Goal: Information Seeking & Learning: Learn about a topic

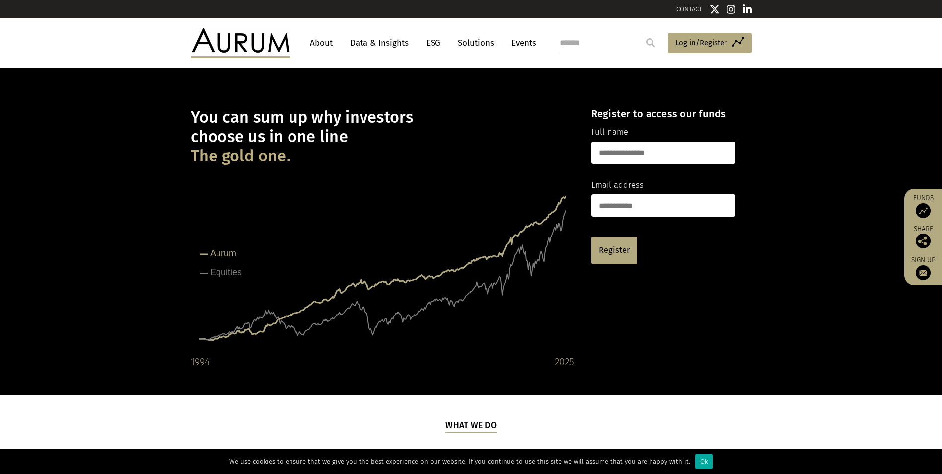
drag, startPoint x: 307, startPoint y: 100, endPoint x: 306, endPoint y: 114, distance: 13.4
click at [306, 100] on div "You can sum up why investors choose us in one line The gold one. Created with H…" at bounding box center [382, 231] width 383 height 277
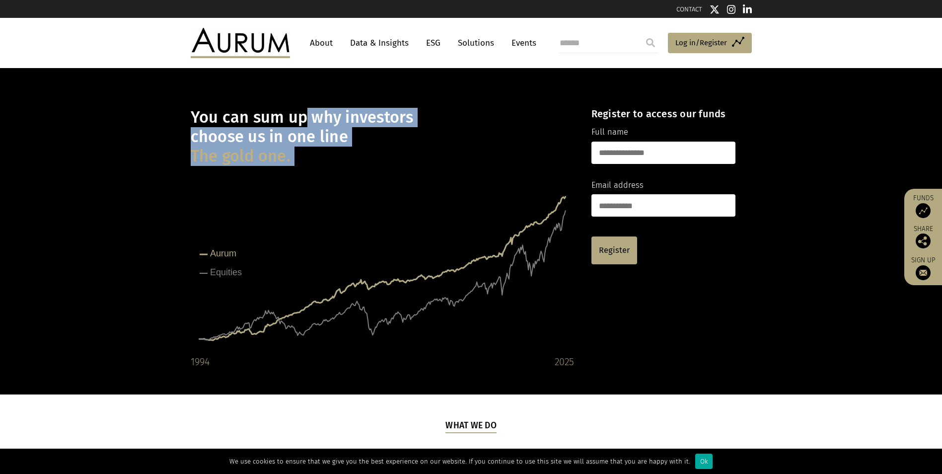
drag, startPoint x: 306, startPoint y: 121, endPoint x: 369, endPoint y: 195, distance: 97.2
click at [369, 195] on div "You can sum up why investors choose us in one line The gold one. Created with H…" at bounding box center [382, 231] width 383 height 277
drag, startPoint x: 369, startPoint y: 195, endPoint x: 330, endPoint y: 159, distance: 52.8
click at [330, 159] on h1 "You can sum up why investors choose us in one line The gold one." at bounding box center [382, 137] width 383 height 58
drag, startPoint x: 309, startPoint y: 166, endPoint x: 137, endPoint y: 115, distance: 179.6
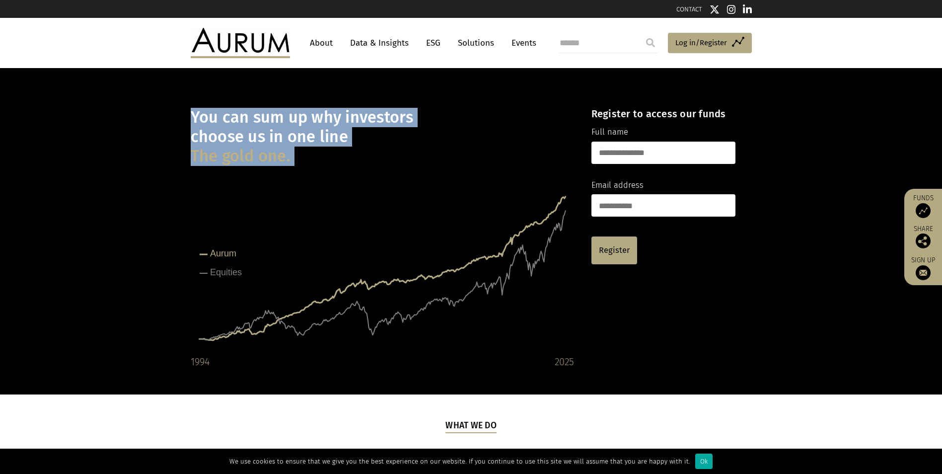
click at [137, 115] on div "You can sum up why investors choose us in one line The gold one. Created with H…" at bounding box center [471, 231] width 942 height 326
click at [458, 253] on rect at bounding box center [382, 270] width 383 height 199
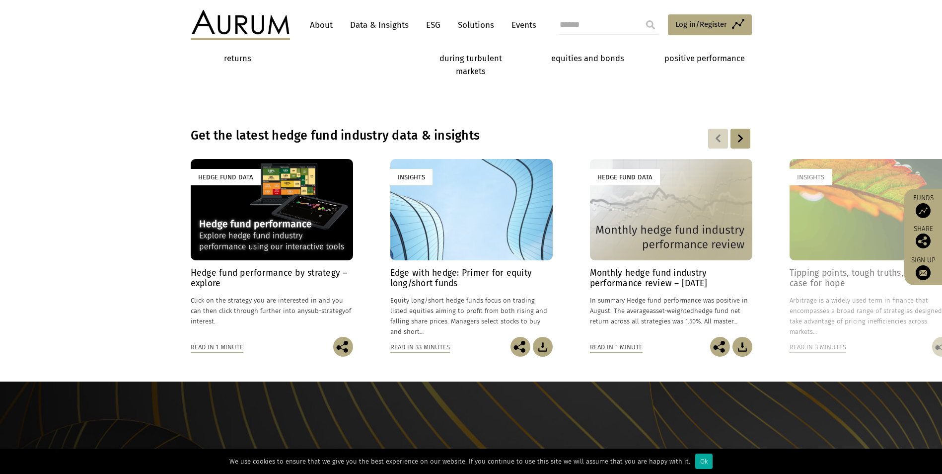
scroll to position [695, 0]
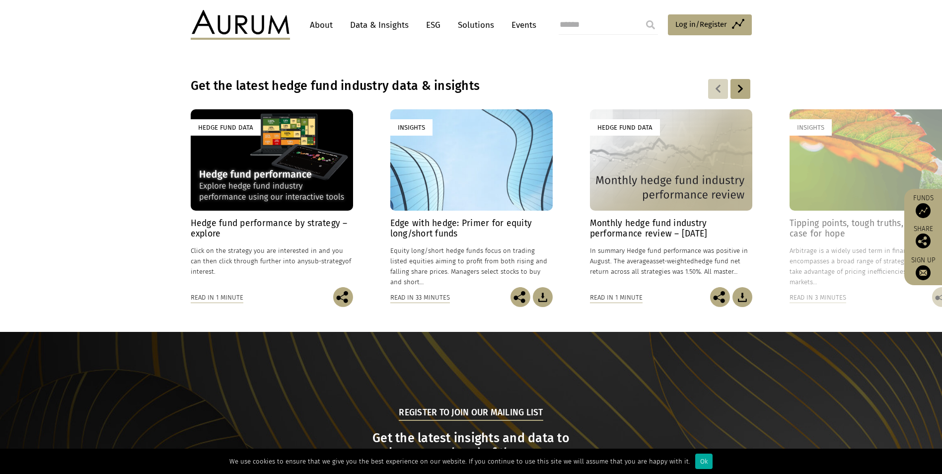
click at [735, 87] on div at bounding box center [741, 89] width 20 height 20
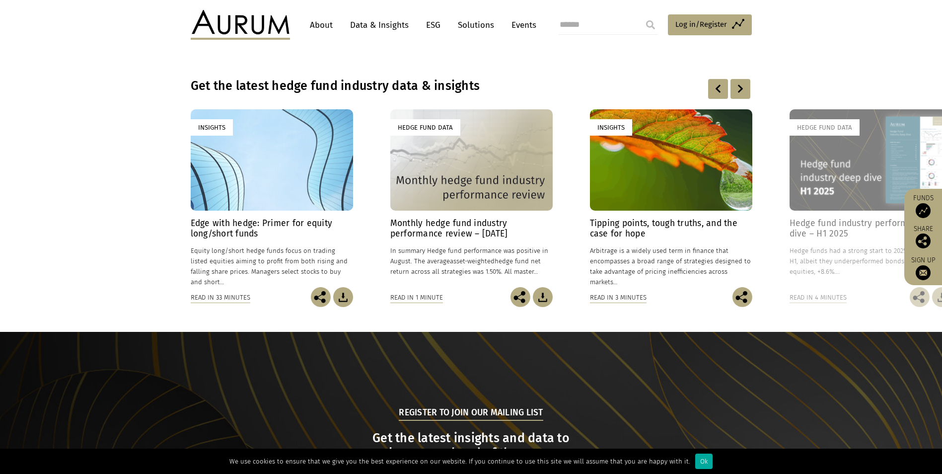
click at [735, 87] on div at bounding box center [741, 89] width 20 height 20
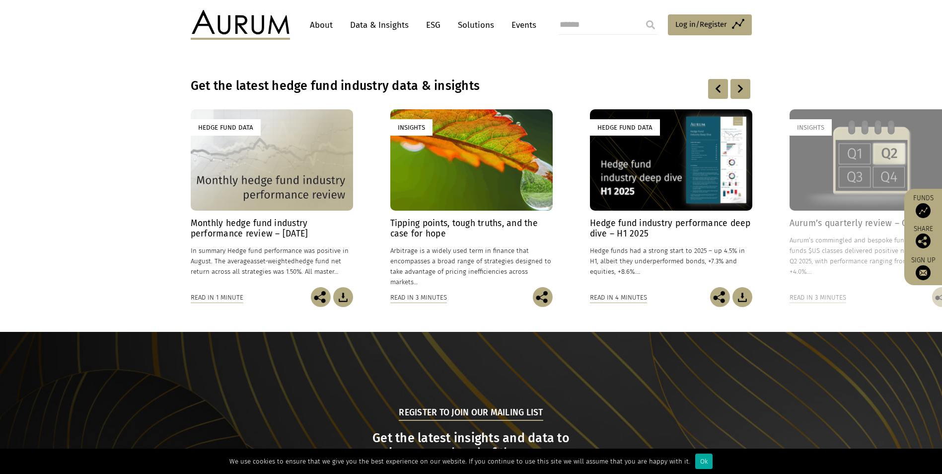
click at [735, 87] on div at bounding box center [741, 89] width 20 height 20
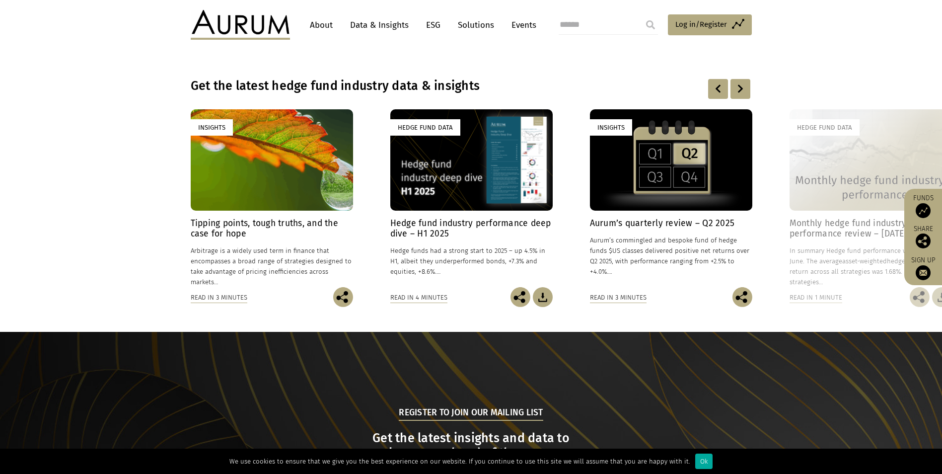
click at [735, 87] on div at bounding box center [741, 89] width 20 height 20
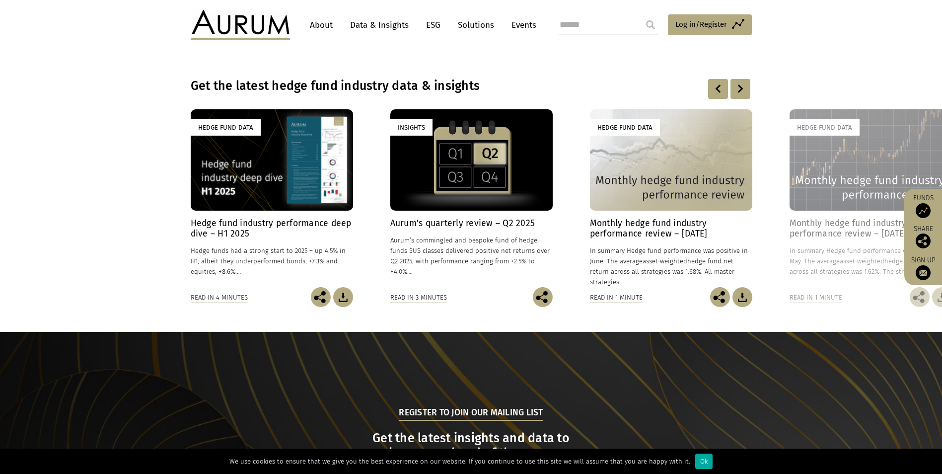
click at [735, 87] on div at bounding box center [741, 89] width 20 height 20
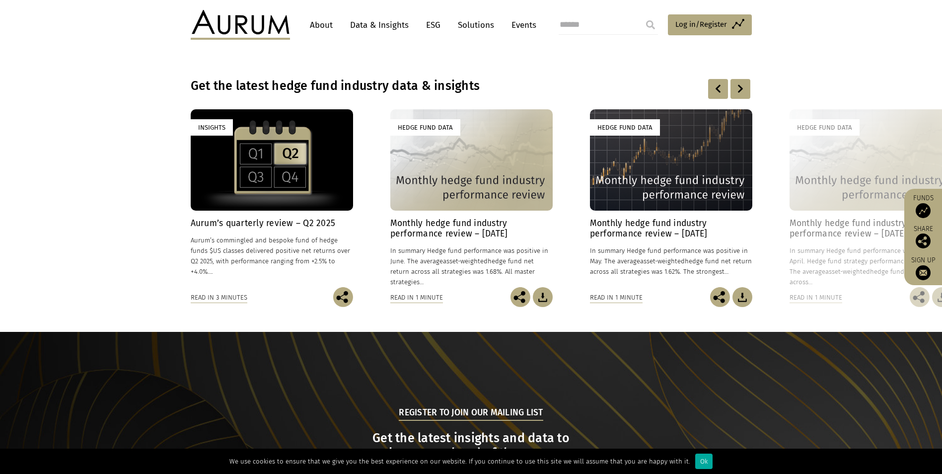
click at [748, 85] on div at bounding box center [741, 89] width 20 height 20
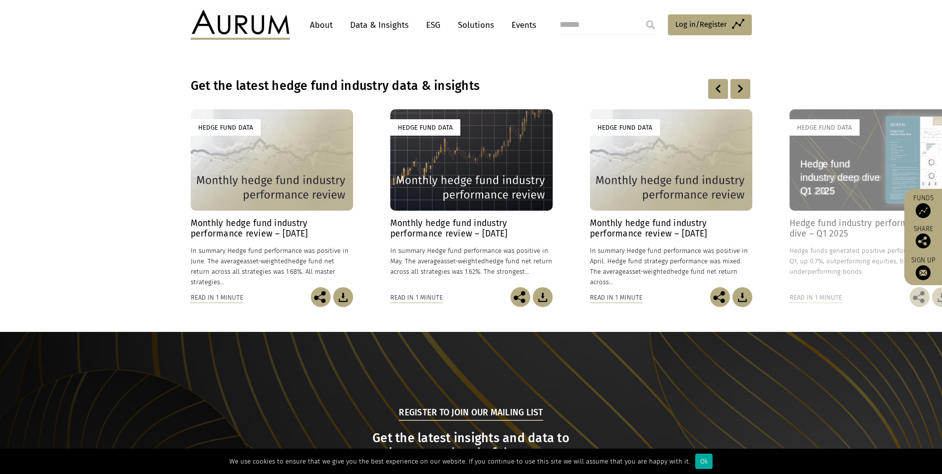
click at [747, 85] on div at bounding box center [741, 89] width 20 height 20
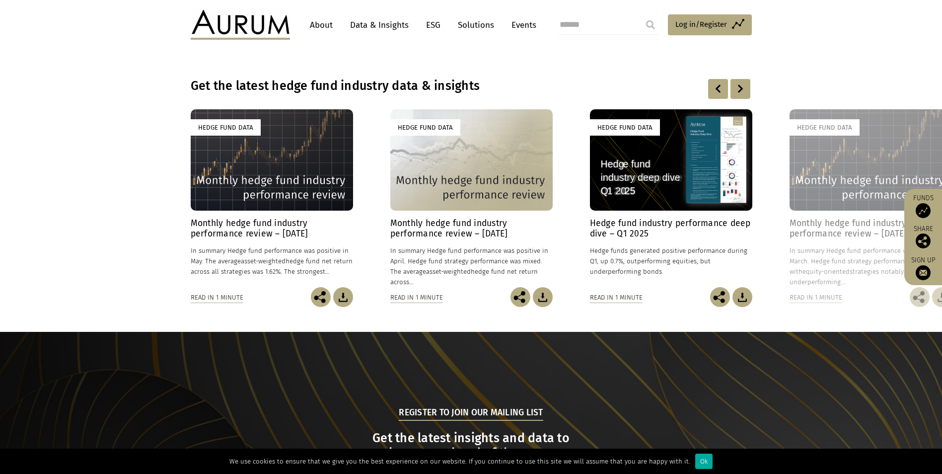
click at [747, 85] on div at bounding box center [741, 89] width 20 height 20
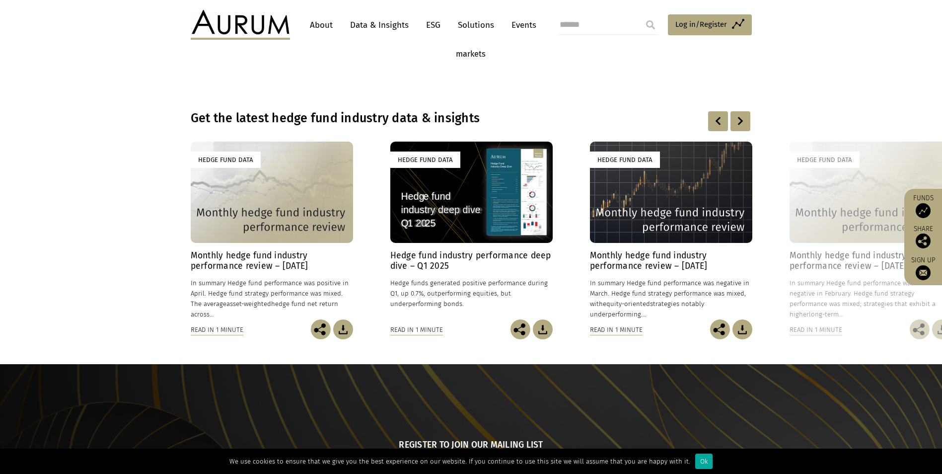
scroll to position [646, 0]
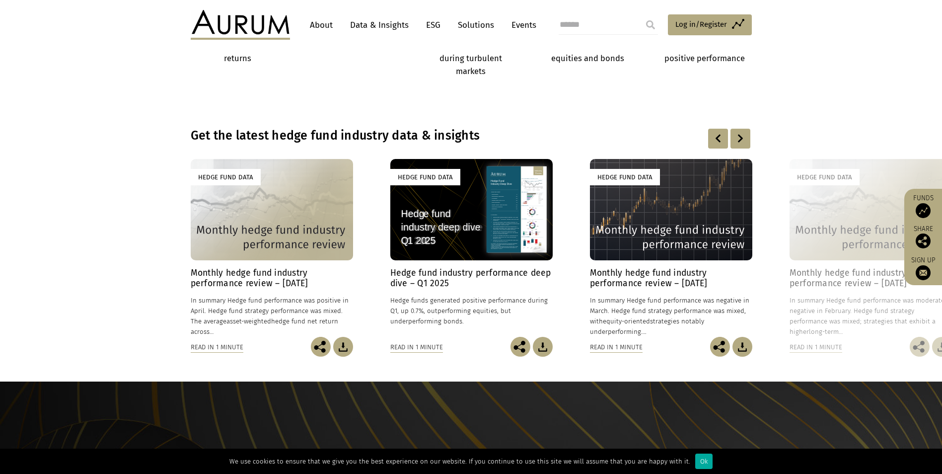
click at [733, 139] on div at bounding box center [741, 139] width 20 height 20
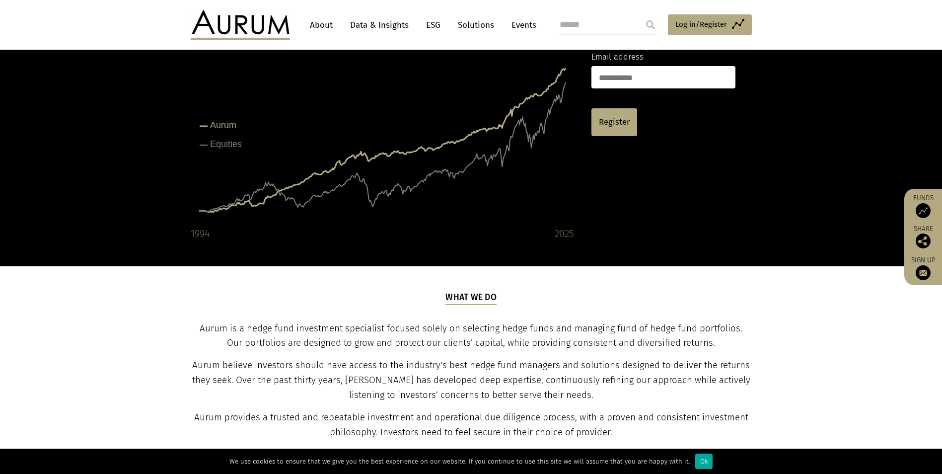
scroll to position [0, 0]
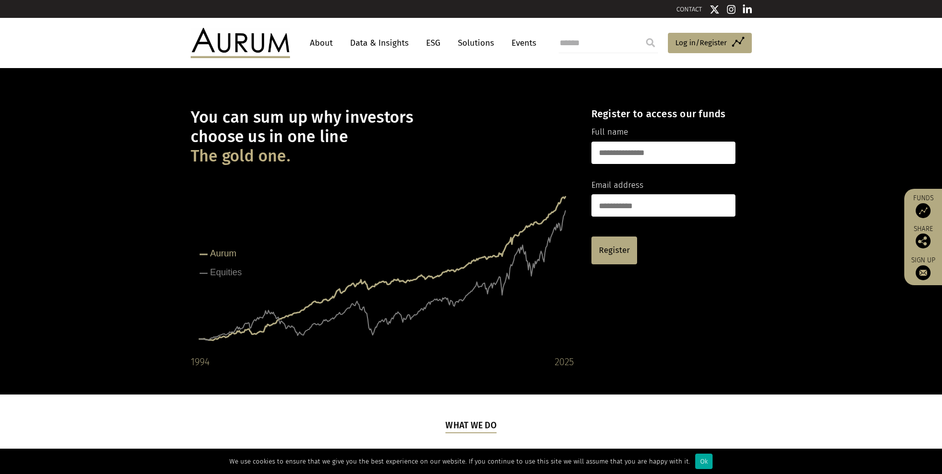
click at [745, 10] on img at bounding box center [747, 9] width 9 height 10
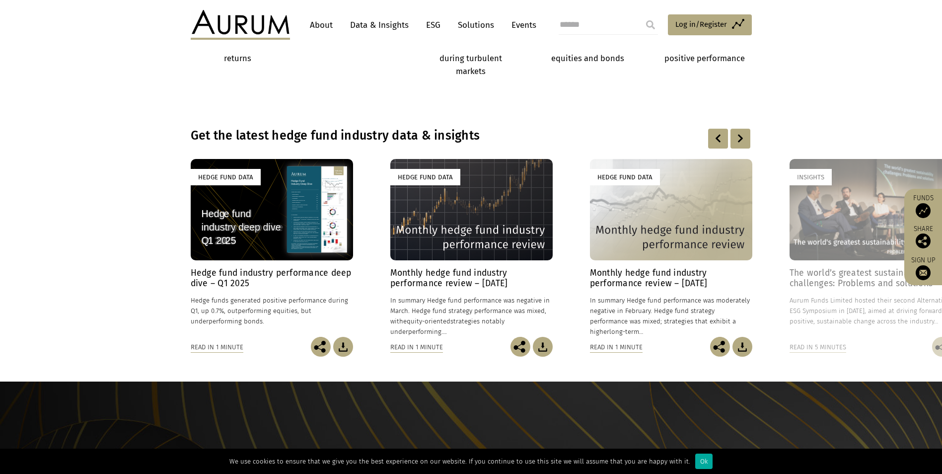
scroll to position [348, 0]
